Goal: Transaction & Acquisition: Purchase product/service

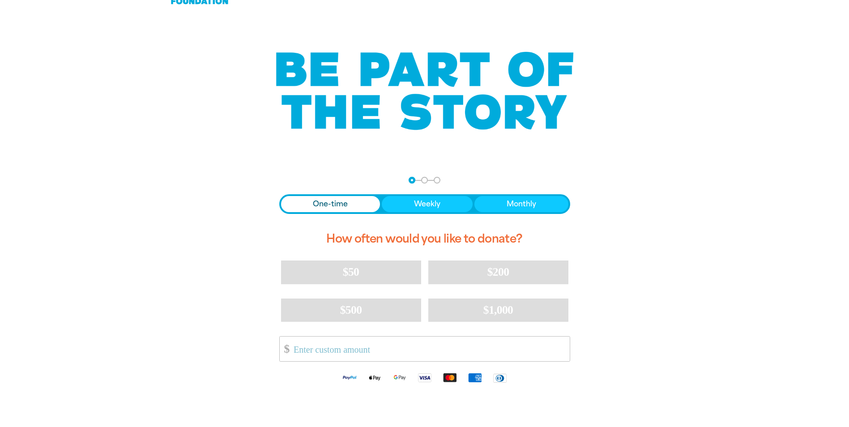
scroll to position [45, 0]
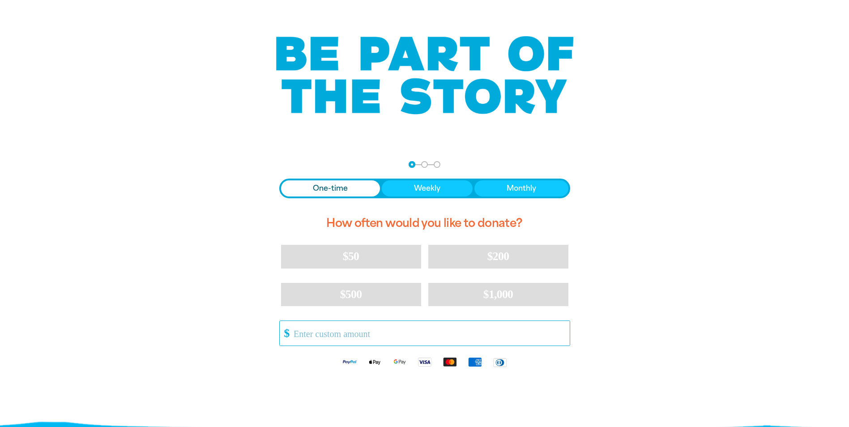
click at [312, 333] on input "Other Amount" at bounding box center [428, 333] width 282 height 25
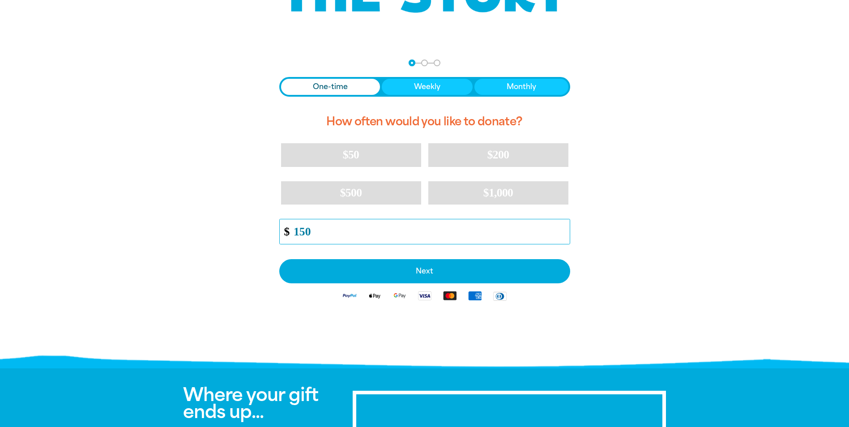
scroll to position [179, 0]
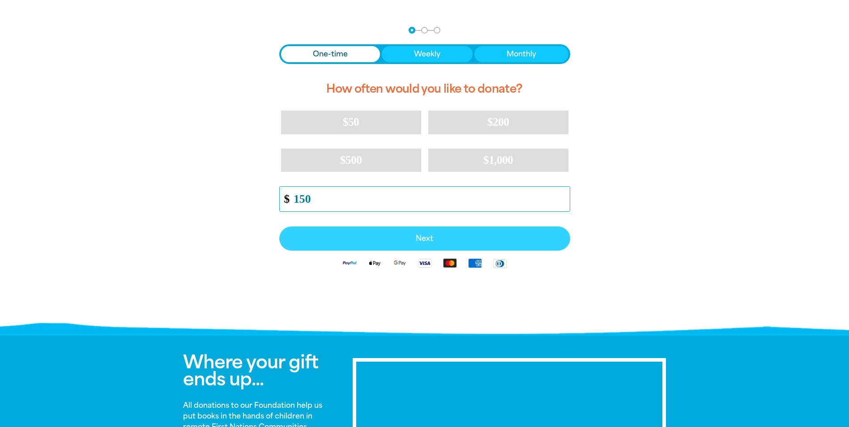
type input "150"
click at [413, 235] on span "Next" at bounding box center [424, 238] width 271 height 7
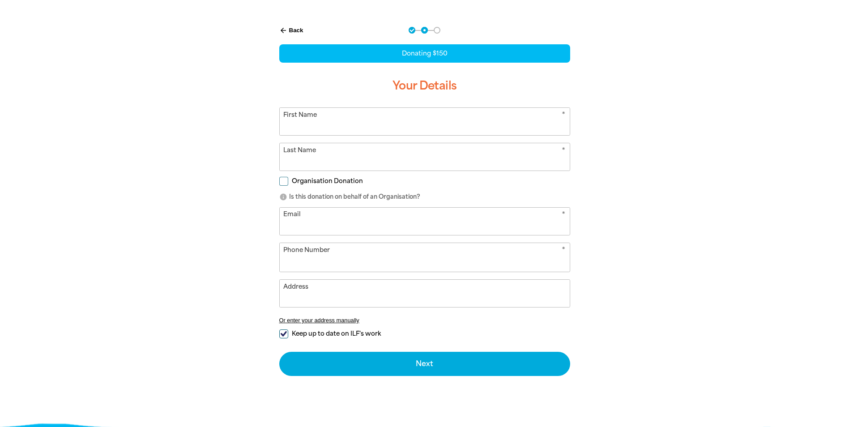
select select "AU"
click at [367, 118] on input "First Name" at bounding box center [425, 121] width 290 height 27
type input "Maree"
type input "[PERSON_NAME]"
type input "[EMAIL_ADDRESS][DOMAIN_NAME]"
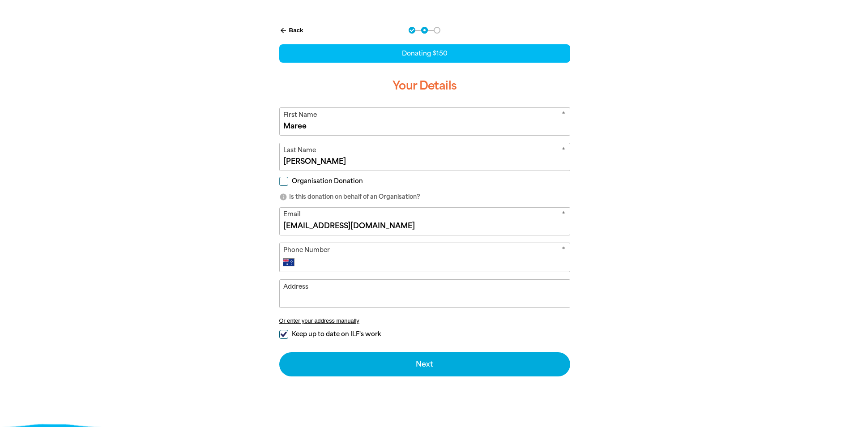
click at [373, 256] on div "* Phone Number International [GEOGRAPHIC_DATA] [GEOGRAPHIC_DATA] [GEOGRAPHIC_DA…" at bounding box center [424, 258] width 291 height 30
click at [397, 259] on input "Phone Number" at bounding box center [433, 262] width 264 height 11
type input "[PHONE_NUMBER]"
type input "[STREET_ADDRESS]"
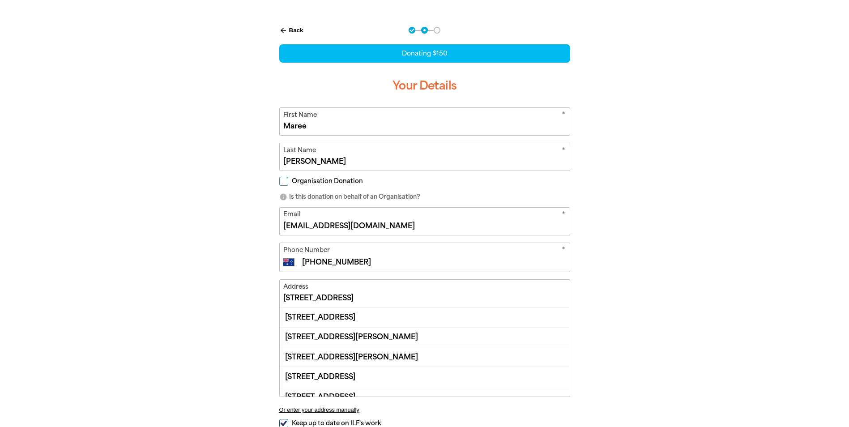
click at [408, 295] on input "[STREET_ADDRESS]" at bounding box center [425, 293] width 290 height 27
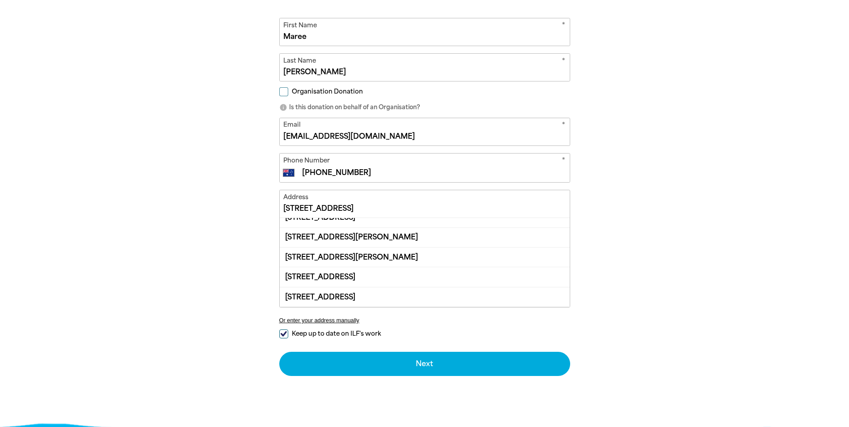
scroll to position [0, 0]
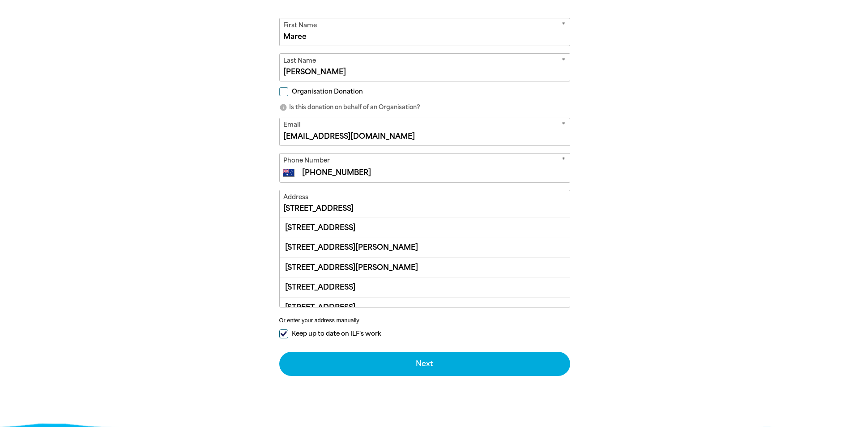
click at [496, 212] on input "[STREET_ADDRESS]" at bounding box center [425, 203] width 290 height 27
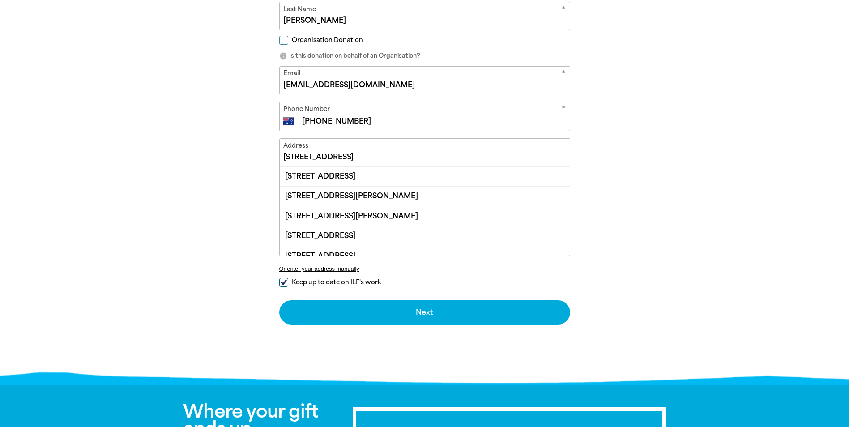
scroll to position [447, 0]
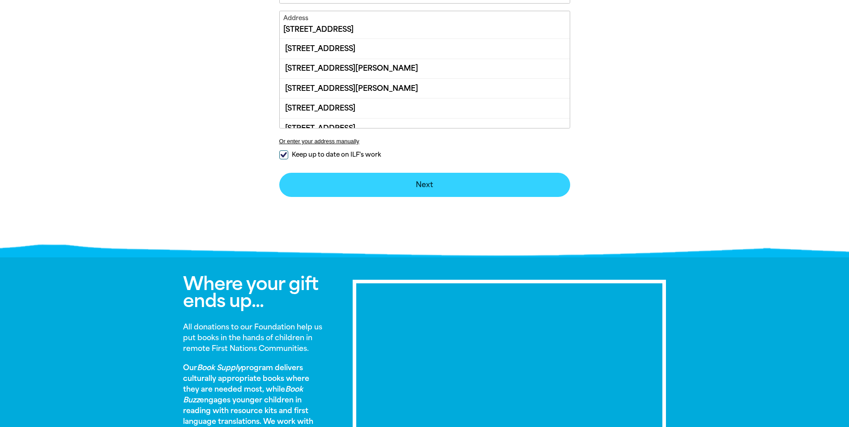
click at [424, 181] on div "arrow_back Back Step 1 Step 2 Step 3 Donating $150 Your Details * First Name [P…" at bounding box center [425, 0] width 340 height 506
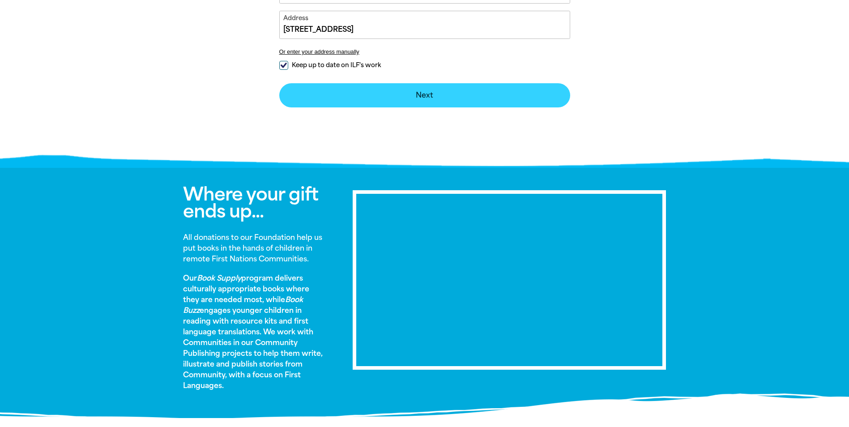
click at [422, 94] on button "Next chevron_right" at bounding box center [424, 95] width 291 height 24
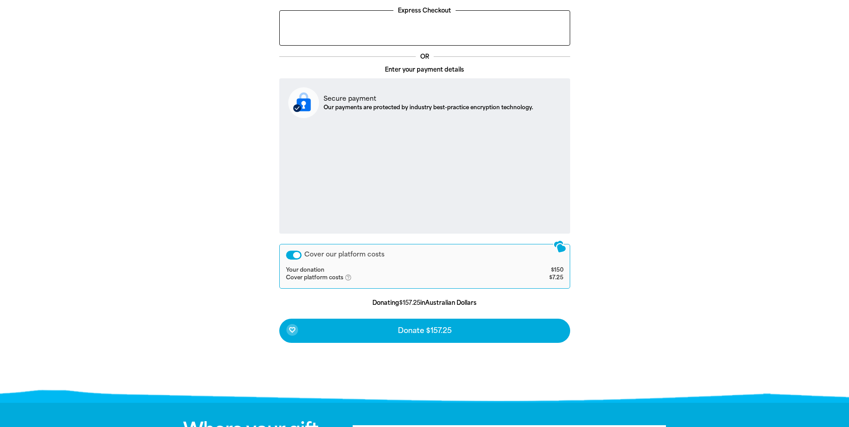
scroll to position [256, 0]
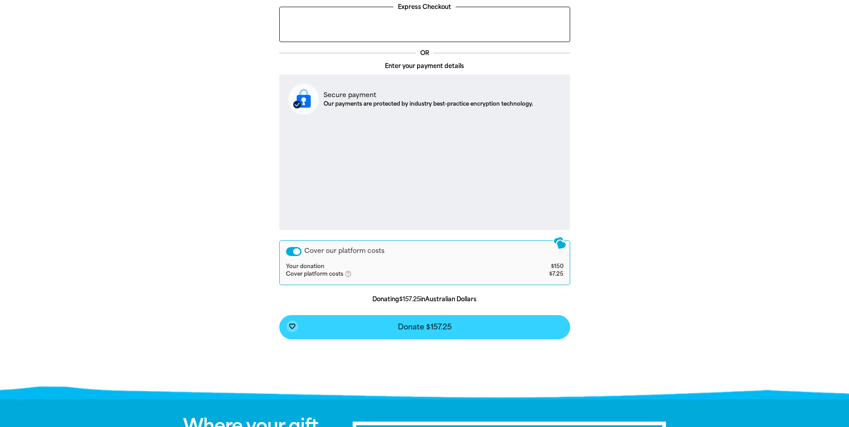
click at [490, 328] on button "favorite_border Donate $157.25" at bounding box center [424, 327] width 291 height 24
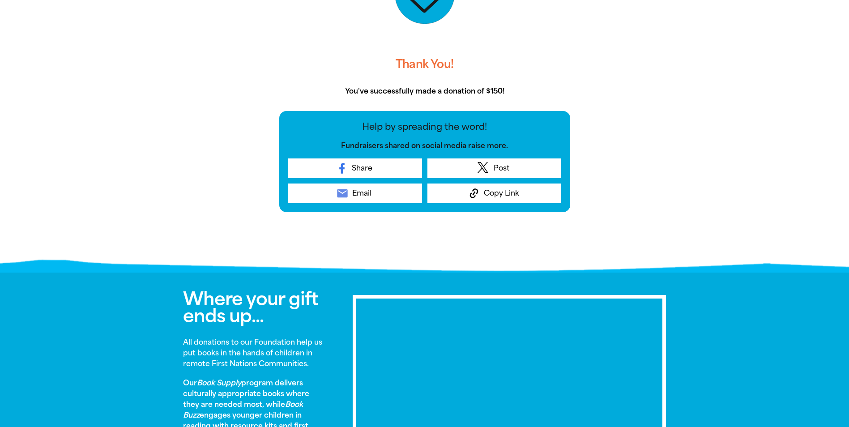
scroll to position [277, 0]
